Goal: Check status: Check status

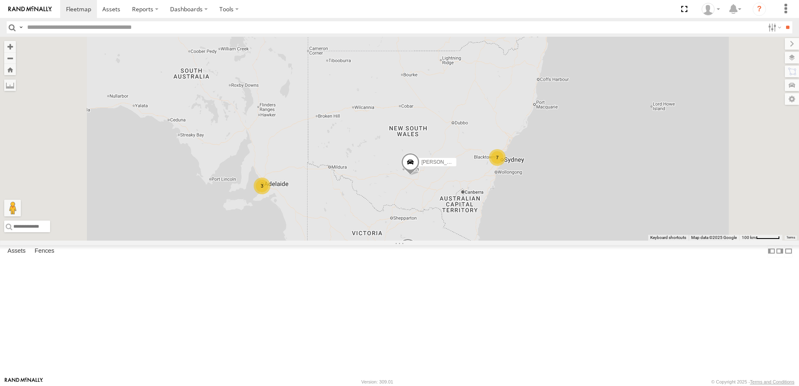
click at [0, 0] on div at bounding box center [0, 0] width 0 height 0
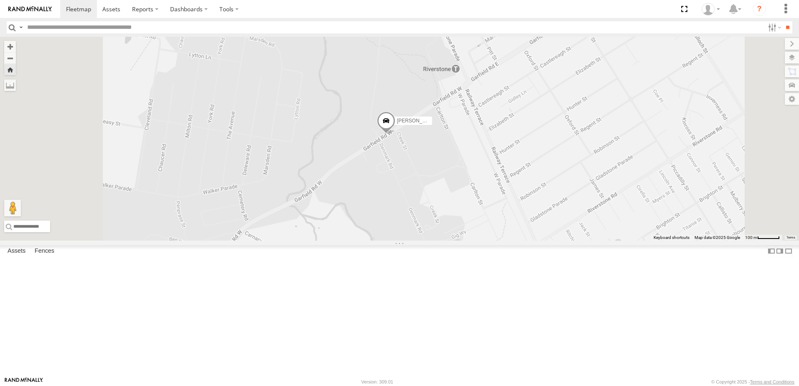
click at [395, 134] on span at bounding box center [386, 123] width 18 height 23
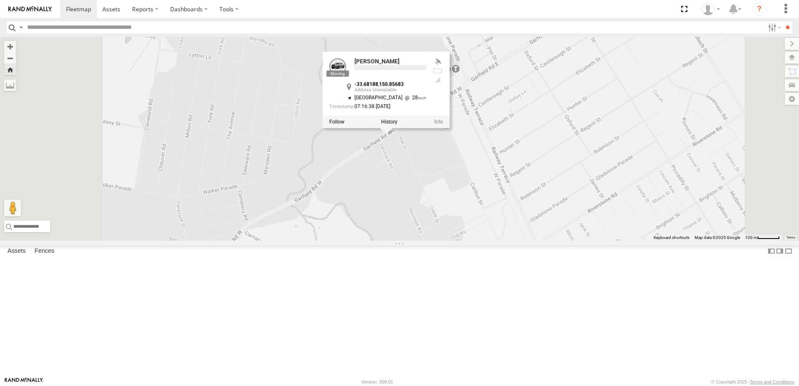
click at [496, 233] on div "[PERSON_NAME] - [PERSON_NAME] - Navara -33.68188 , 150.85683 [GEOGRAPHIC_DATA] …" at bounding box center [399, 139] width 799 height 204
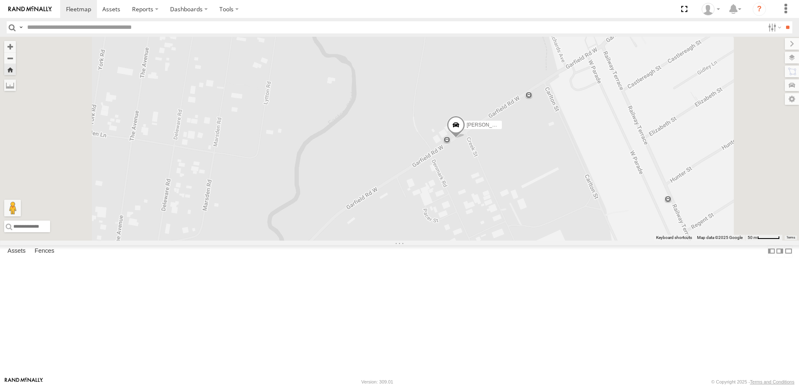
click at [518, 213] on div "[PERSON_NAME]" at bounding box center [399, 139] width 799 height 204
click at [0, 0] on div "All Assets" at bounding box center [0, 0] width 0 height 0
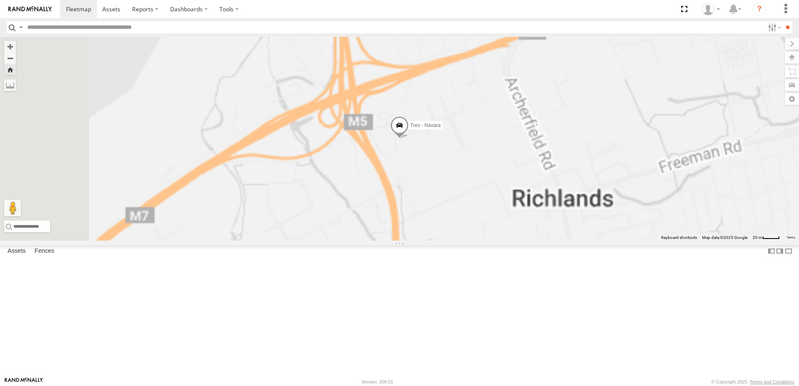
click at [0, 0] on div "All Assets" at bounding box center [0, 0] width 0 height 0
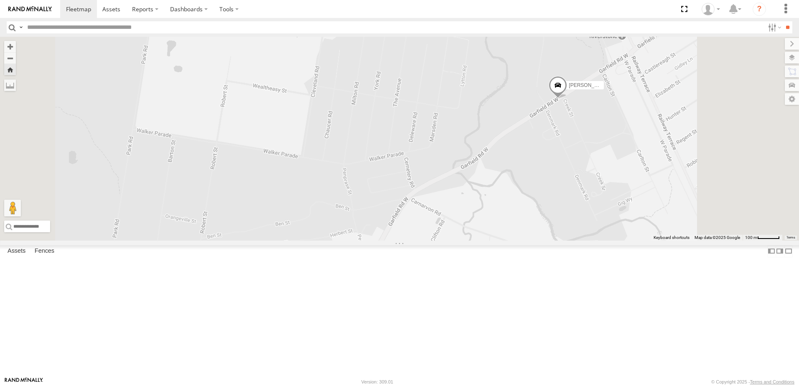
click at [0, 0] on div "All Assets" at bounding box center [0, 0] width 0 height 0
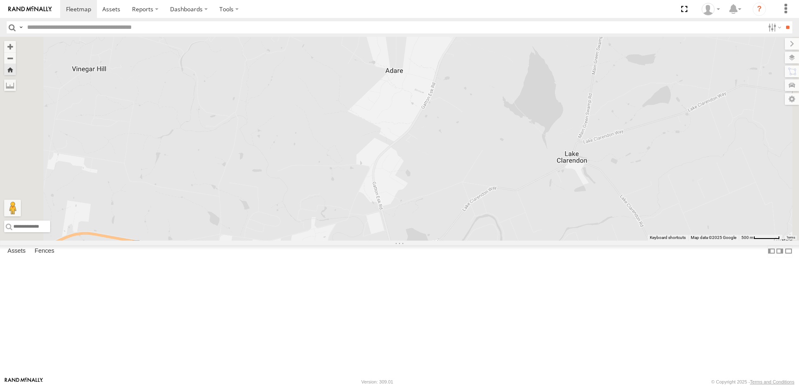
scroll to position [18, 0]
click at [0, 0] on div "Lincoln - Navara" at bounding box center [0, 0] width 0 height 0
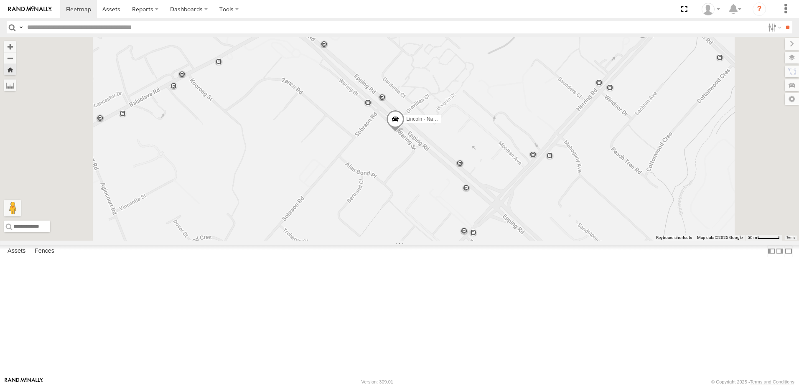
scroll to position [0, 0]
